Goal: Information Seeking & Learning: Find specific page/section

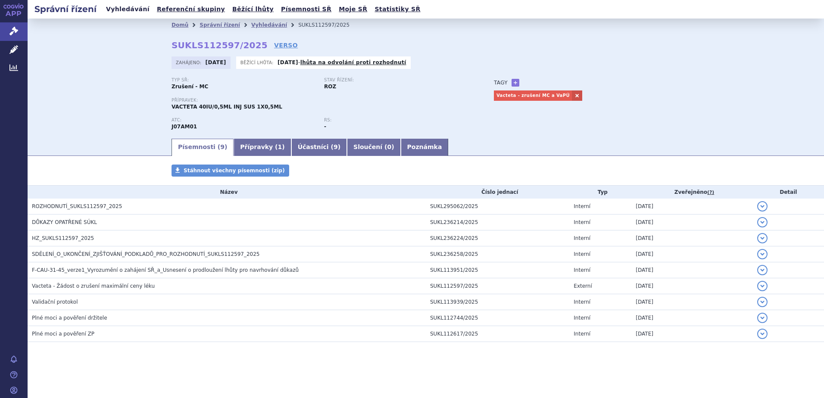
click at [124, 6] on link "Vyhledávání" at bounding box center [127, 9] width 49 height 12
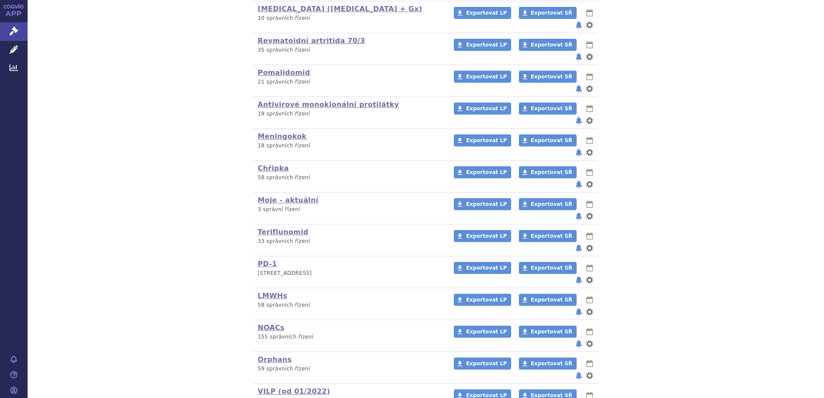
scroll to position [272, 0]
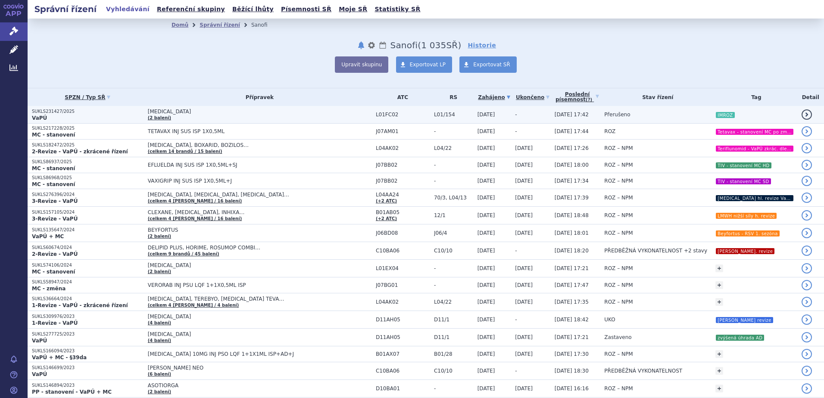
click at [209, 112] on span "SARCLISA" at bounding box center [256, 112] width 216 height 6
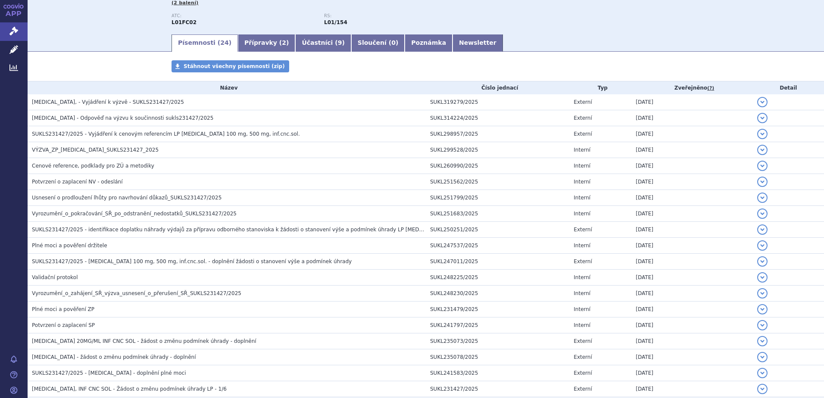
scroll to position [243, 0]
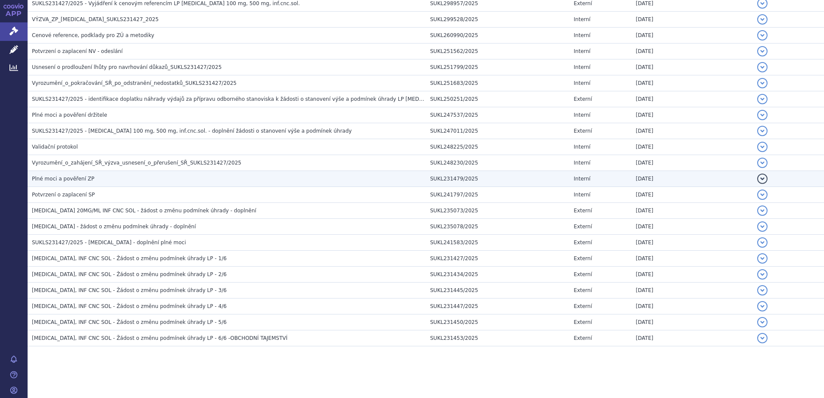
click at [60, 181] on span "Plné moci a pověření ZP" at bounding box center [63, 179] width 62 height 6
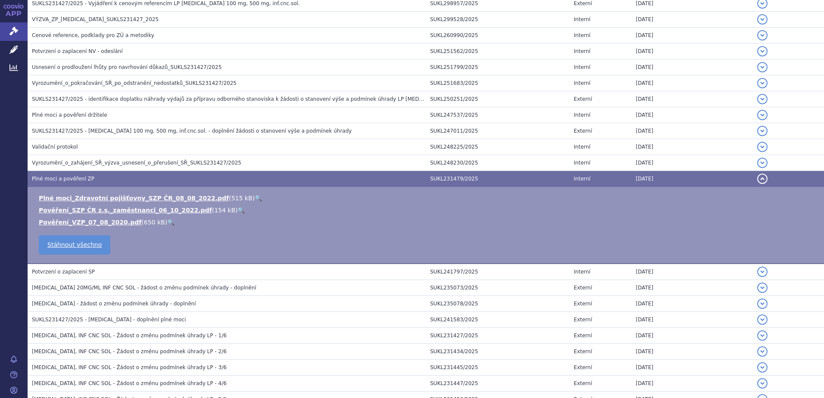
click at [75, 177] on span "Plné moci a pověření ZP" at bounding box center [63, 179] width 62 height 6
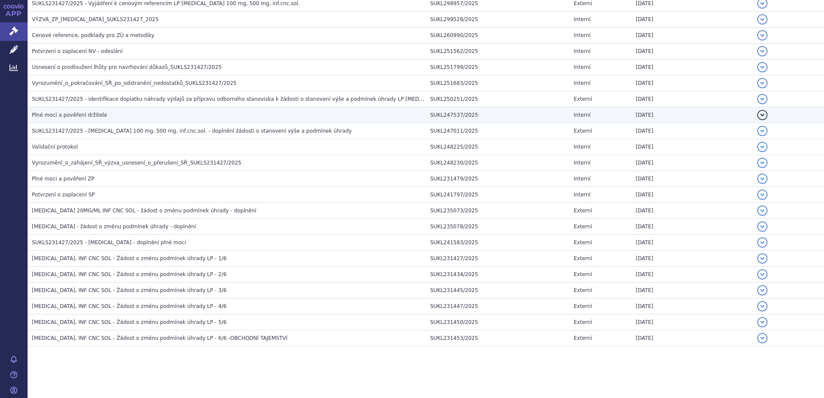
click at [95, 113] on span "Plné moci a pověření držitele" at bounding box center [69, 115] width 75 height 6
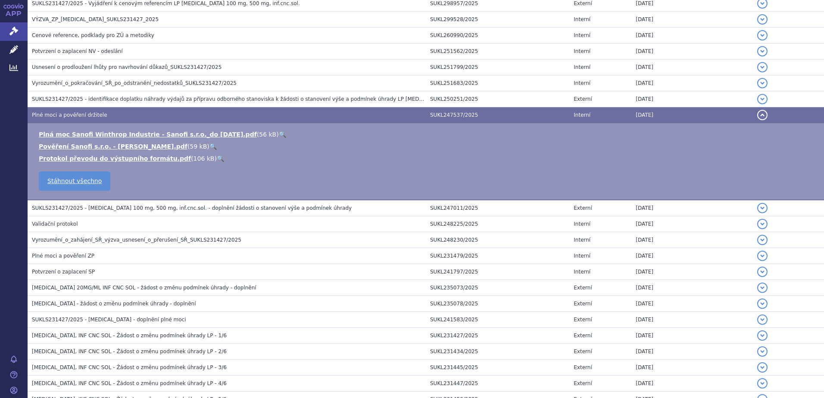
click at [209, 147] on link "🔍" at bounding box center [212, 146] width 7 height 7
